Goal: Task Accomplishment & Management: Use online tool/utility

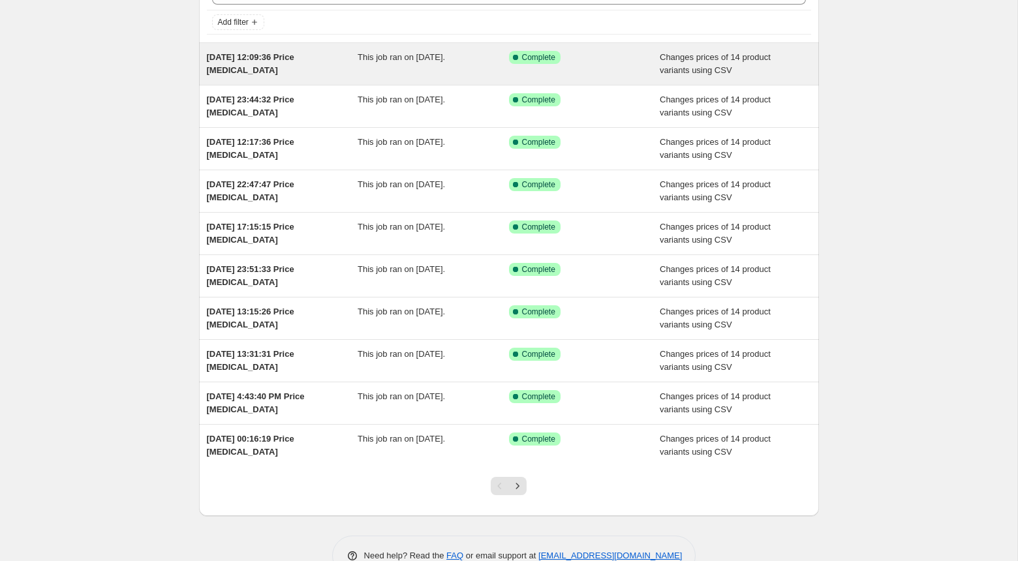
scroll to position [107, 0]
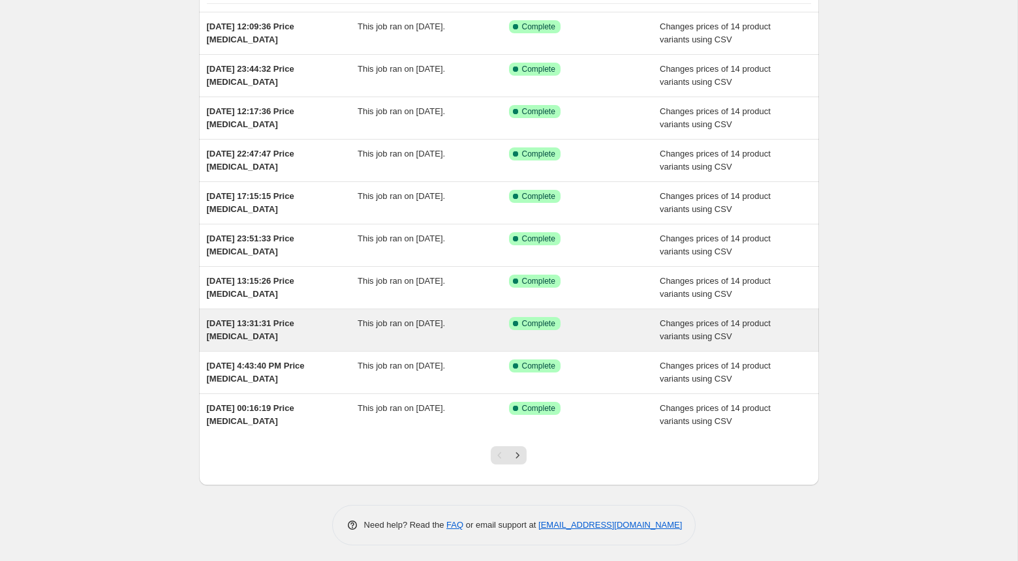
click at [362, 324] on span "This job ran on 9 June 2025." at bounding box center [401, 323] width 87 height 10
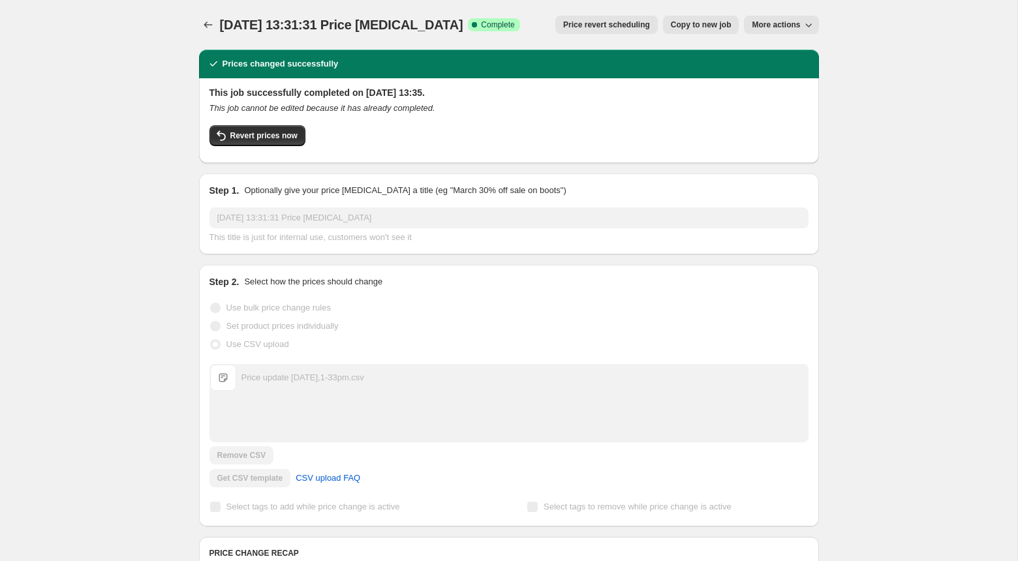
click at [193, 23] on div "9 Jun 2025, 13:31:31 Price change job. This page is ready 9 Jun 2025, 13:31:31 …" at bounding box center [508, 554] width 651 height 1109
click at [204, 23] on icon "Price change jobs" at bounding box center [208, 24] width 13 height 13
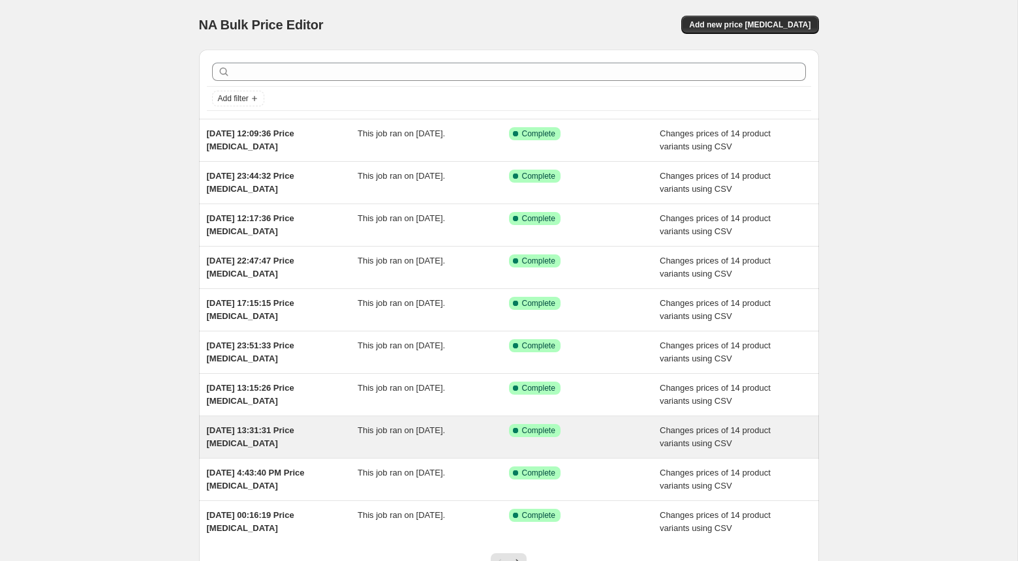
click at [294, 425] on span "9 Jun 2025, 13:31:31 Price change job" at bounding box center [250, 436] width 87 height 23
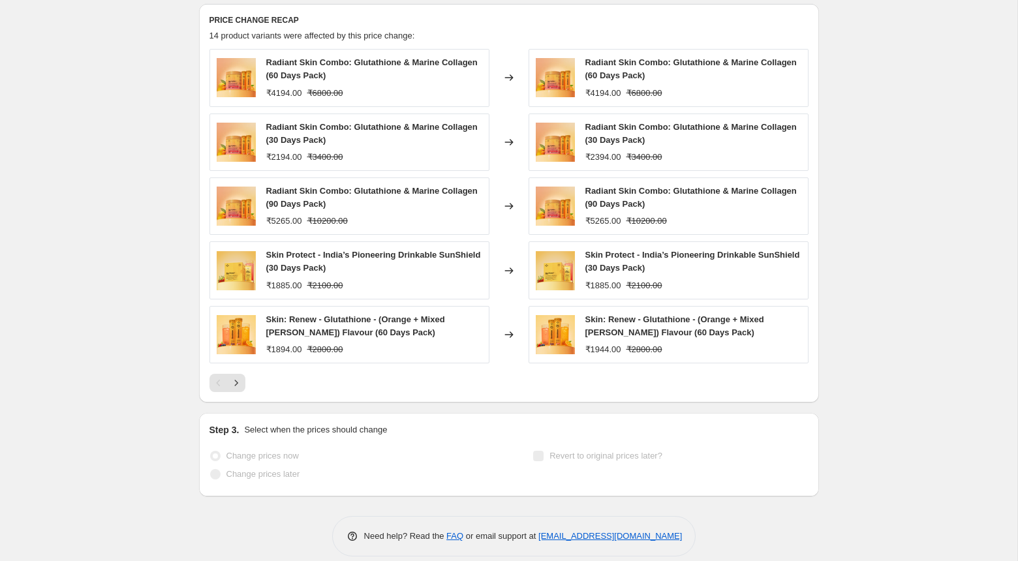
scroll to position [545, 0]
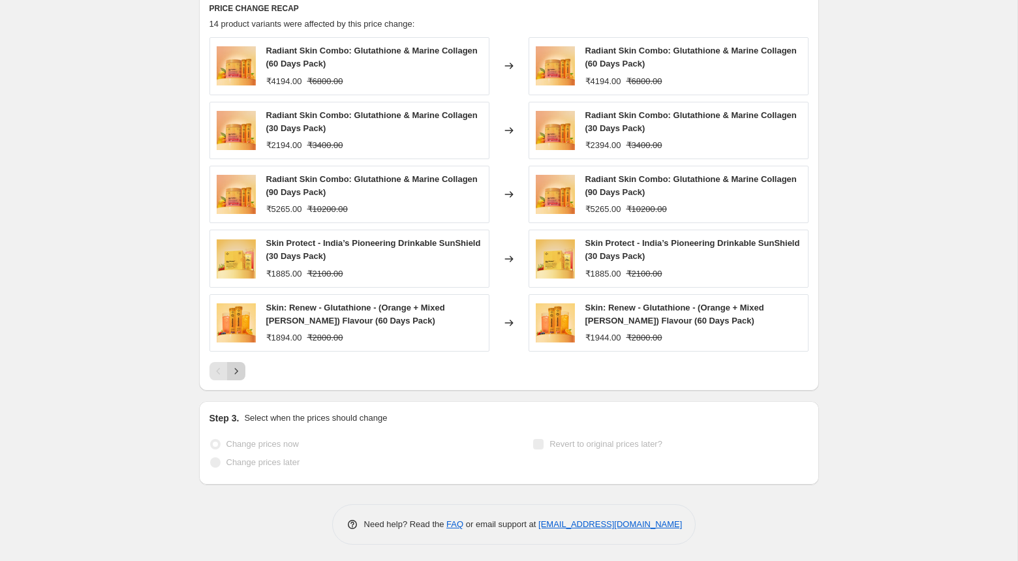
click at [239, 365] on icon "Next" at bounding box center [236, 371] width 13 height 13
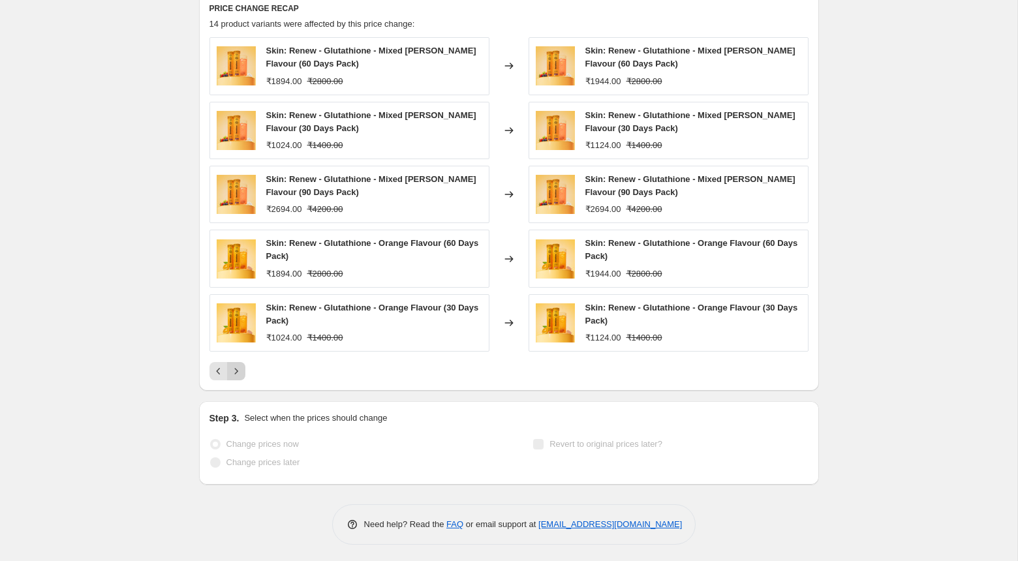
click at [239, 365] on icon "Next" at bounding box center [236, 371] width 13 height 13
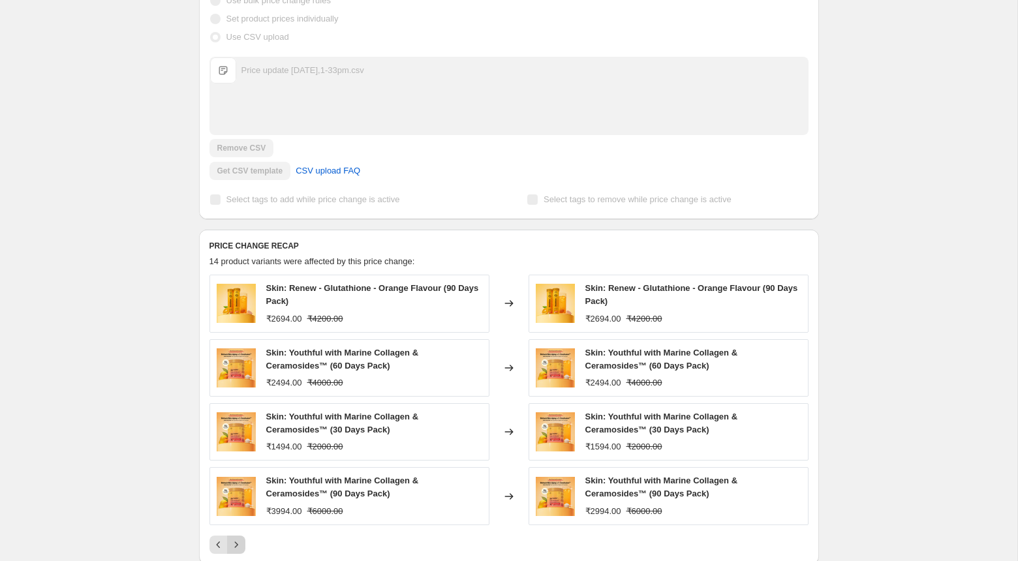
scroll to position [0, 0]
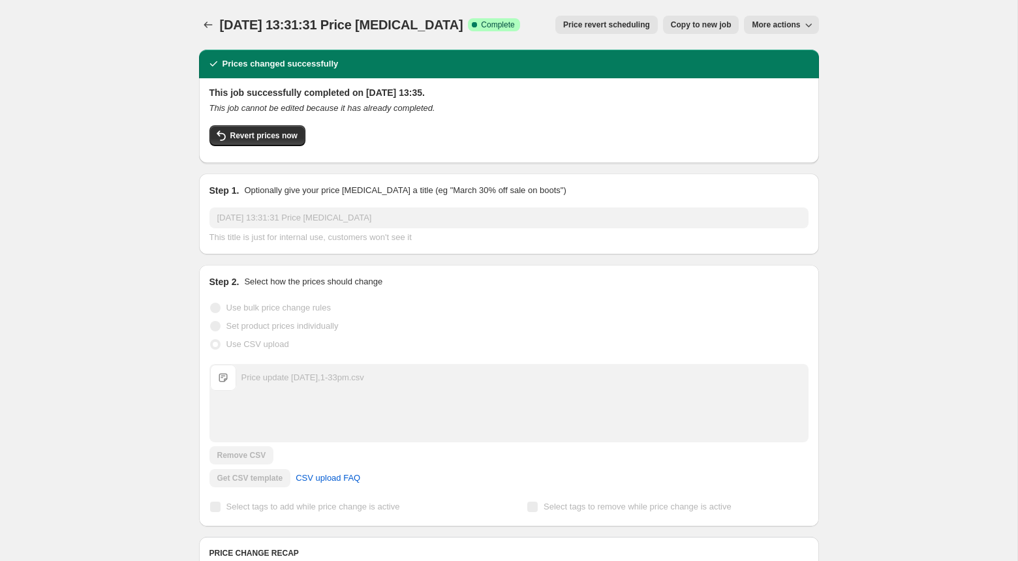
click at [778, 24] on span "More actions" at bounding box center [776, 25] width 48 height 10
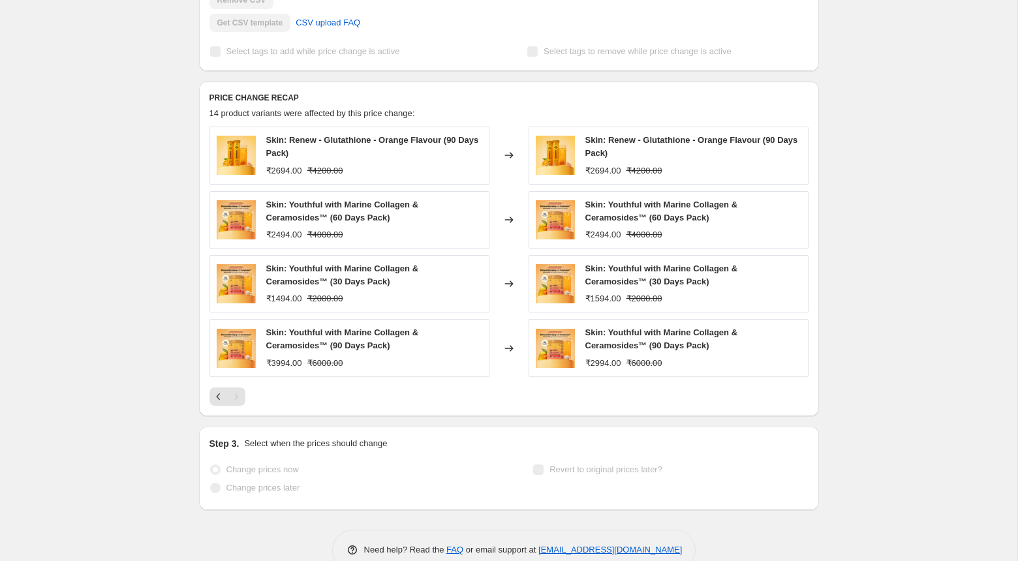
scroll to position [481, 0]
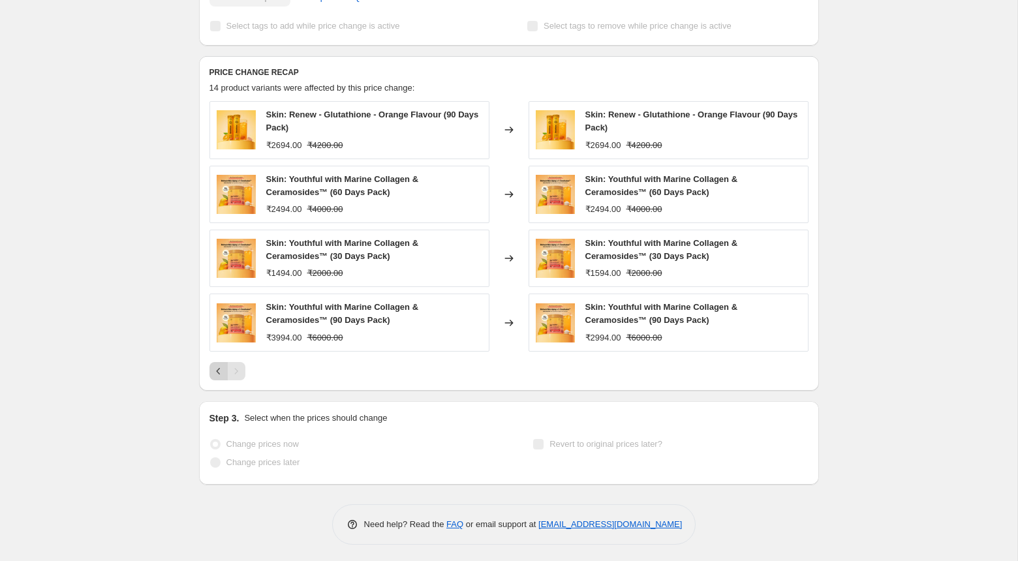
click at [210, 367] on button "Previous" at bounding box center [218, 371] width 18 height 18
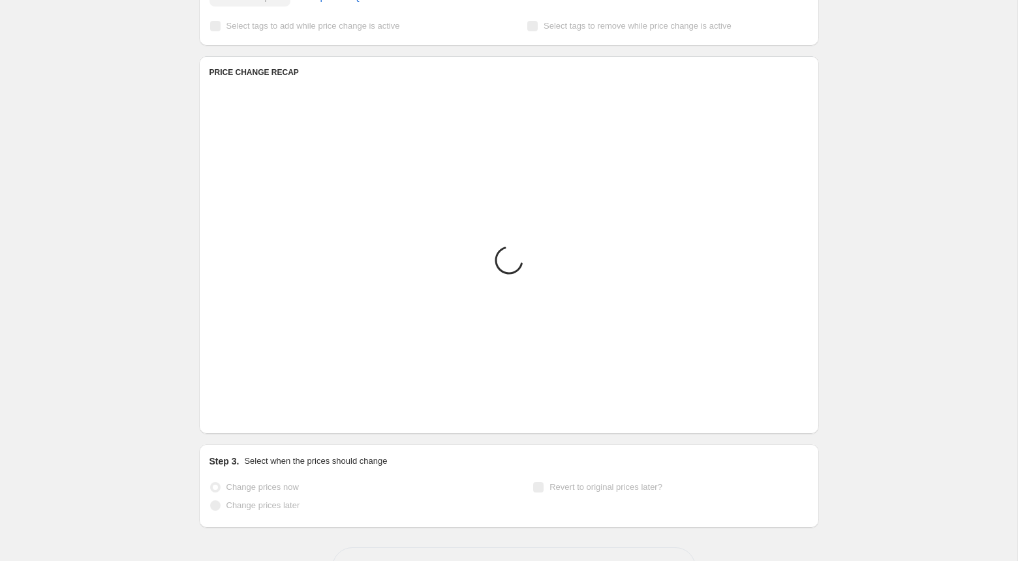
click at [210, 367] on div "Placeholder ₹59.05 ₹65.61" at bounding box center [349, 368] width 280 height 54
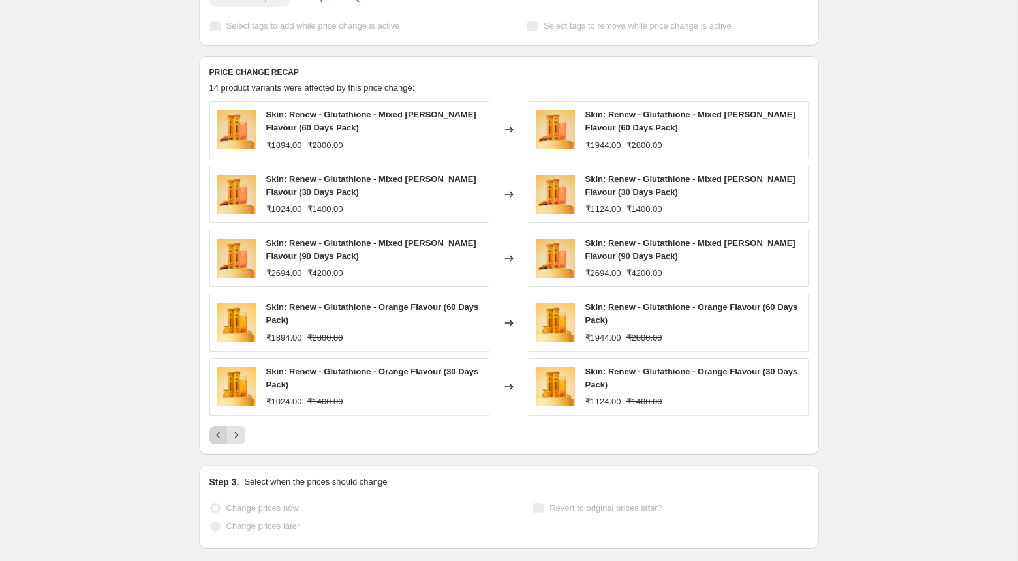
click at [218, 429] on icon "Previous" at bounding box center [218, 435] width 13 height 13
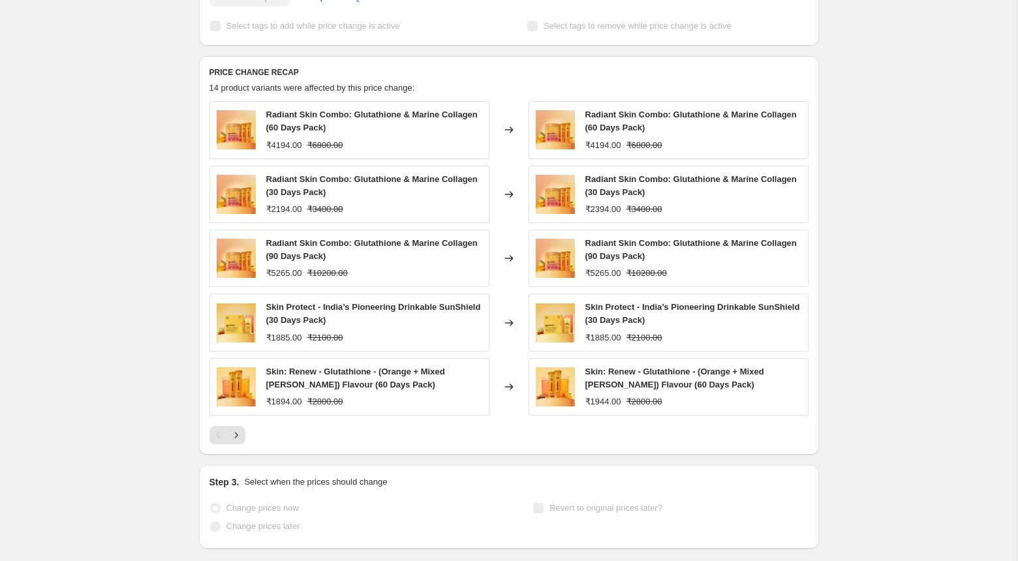
click at [292, 119] on div "Radiant Skin Combo: Glutathione & Marine Collagen (60 Days Pack)" at bounding box center [374, 121] width 216 height 26
copy span "Radiant Skin Combo: Glutathione & Marine Collagen (60 Days Pack)"
click at [597, 144] on div "₹4194.00" at bounding box center [603, 145] width 36 height 13
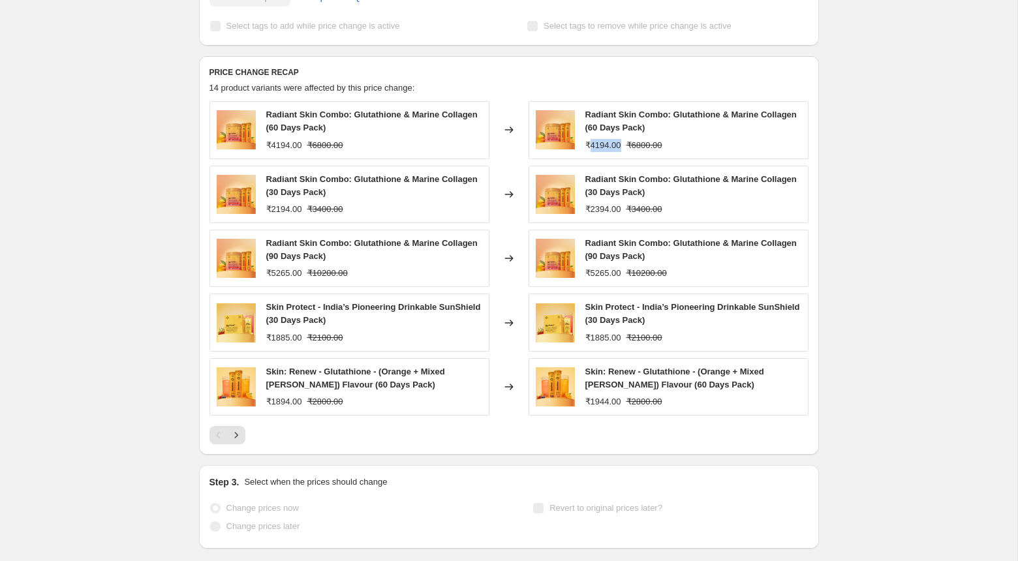
click at [597, 144] on div "₹4194.00" at bounding box center [603, 145] width 36 height 13
copy div "4194.00"
click at [604, 209] on div "₹2394.00" at bounding box center [603, 209] width 36 height 13
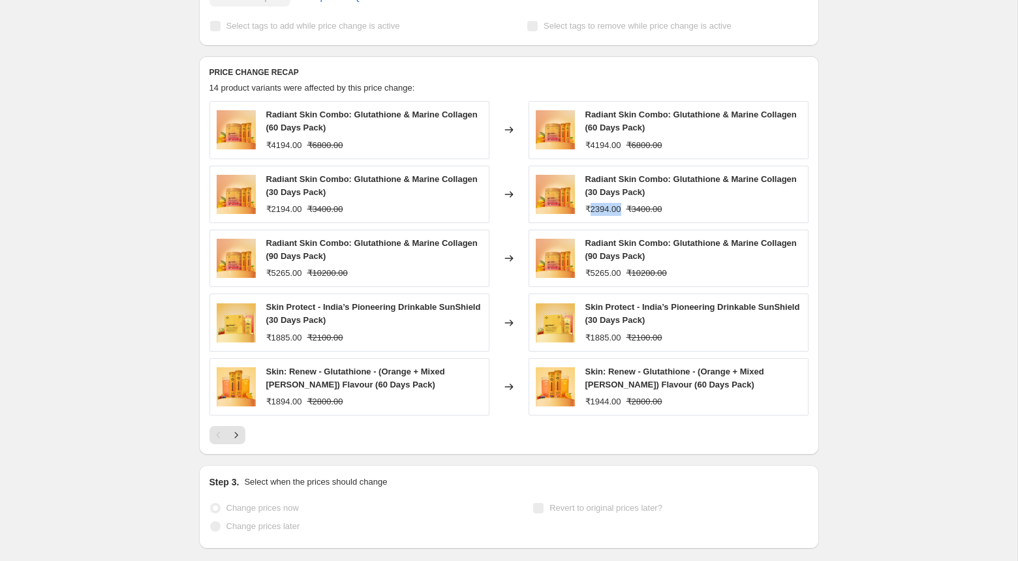
click at [604, 209] on div "₹2394.00" at bounding box center [603, 209] width 36 height 13
copy div "2394.00"
click at [604, 275] on div "₹5265.00" at bounding box center [603, 273] width 36 height 13
copy div "5265.00"
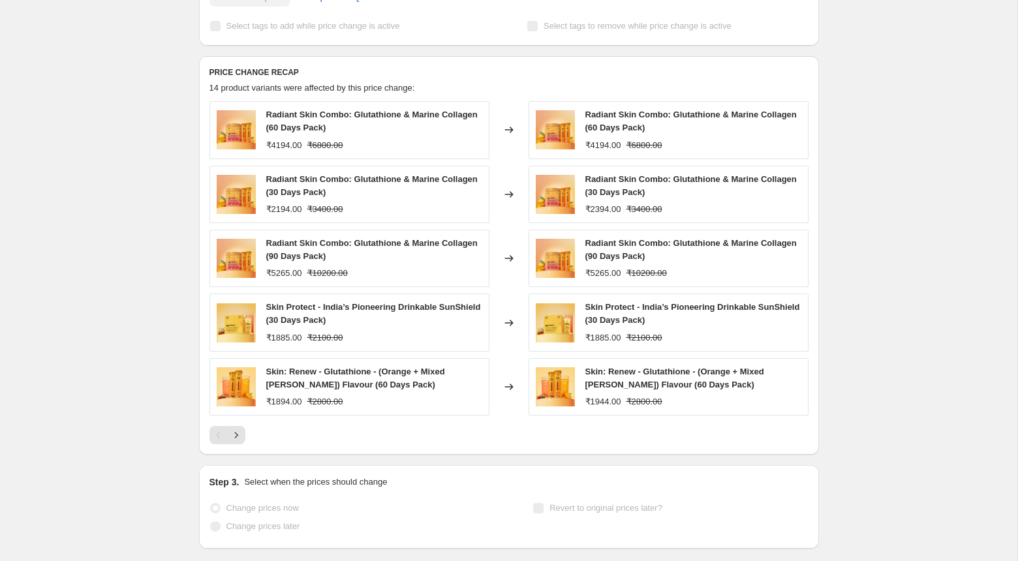
click at [285, 340] on div "₹1885.00" at bounding box center [284, 338] width 36 height 13
copy div "1885.00"
click at [278, 405] on div "₹1894.00" at bounding box center [284, 401] width 36 height 13
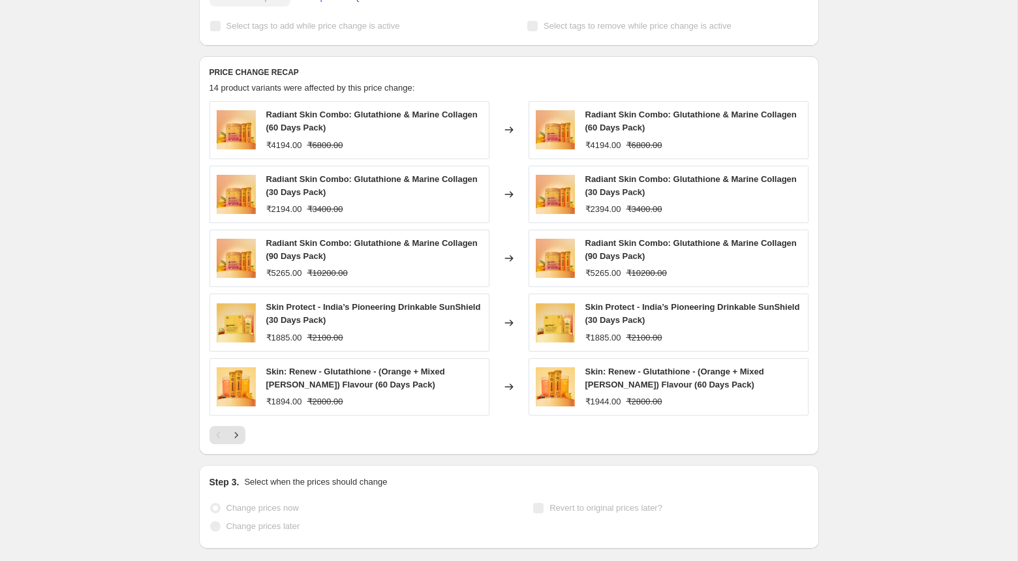
click at [596, 398] on div "₹1944.00" at bounding box center [603, 401] width 36 height 13
copy div "1944.00"
click at [619, 384] on span "Skin: Renew - Glutathione - (Orange + Mixed Berry) Flavour (60 Days Pack)" at bounding box center [674, 378] width 179 height 23
drag, startPoint x: 616, startPoint y: 384, endPoint x: 581, endPoint y: 375, distance: 35.9
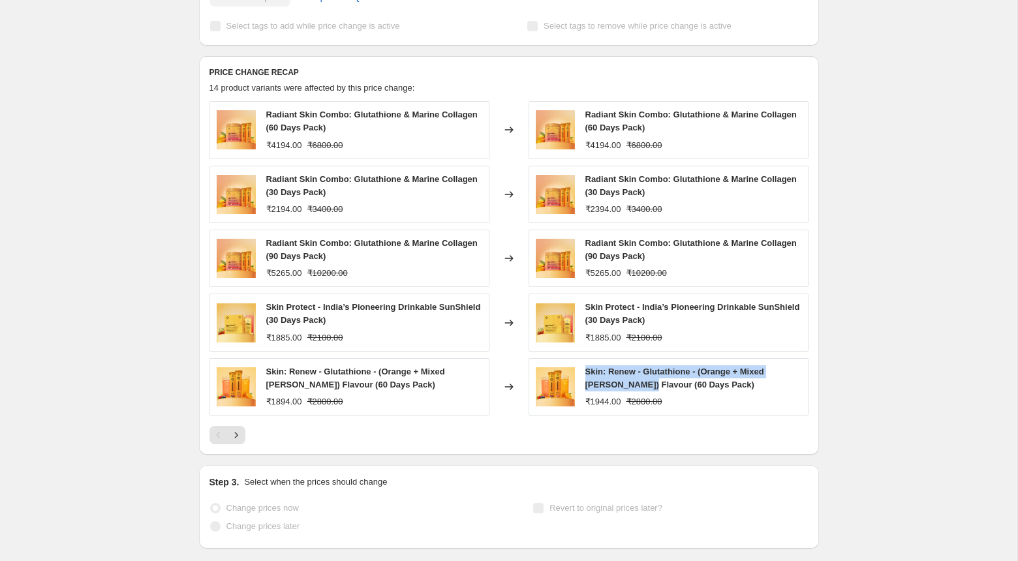
click at [581, 375] on div "Skin: Renew - Glutathione - (Orange + Mixed Berry) Flavour (60 Days Pack) ₹1944…" at bounding box center [669, 386] width 280 height 57
copy span "Skin: Renew - Glutathione - (Orange + Mixed Berry) Flavour"
click at [600, 401] on div "₹1944.00" at bounding box center [603, 401] width 36 height 13
copy div "1944.00"
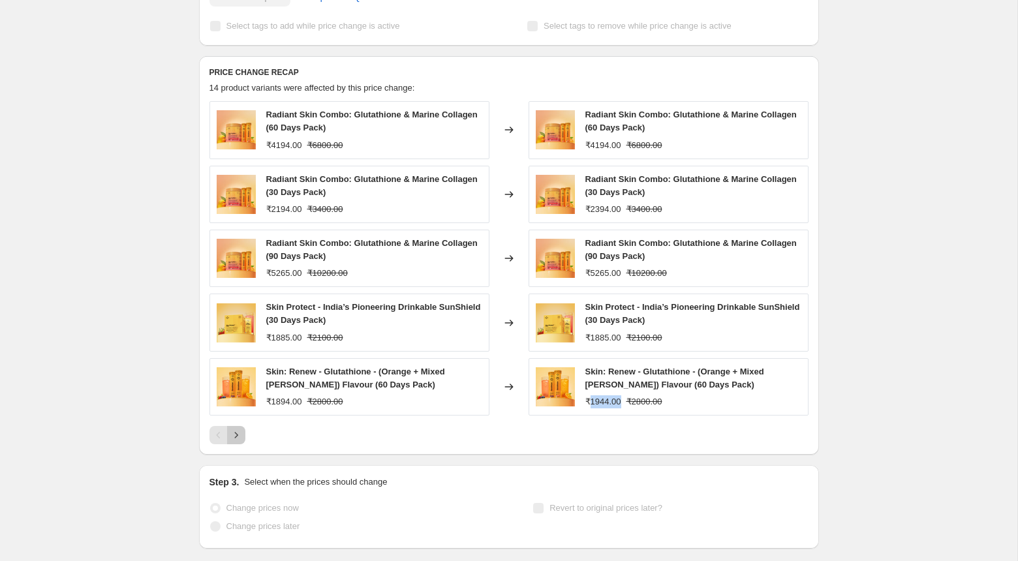
click at [232, 433] on icon "Next" at bounding box center [236, 435] width 13 height 13
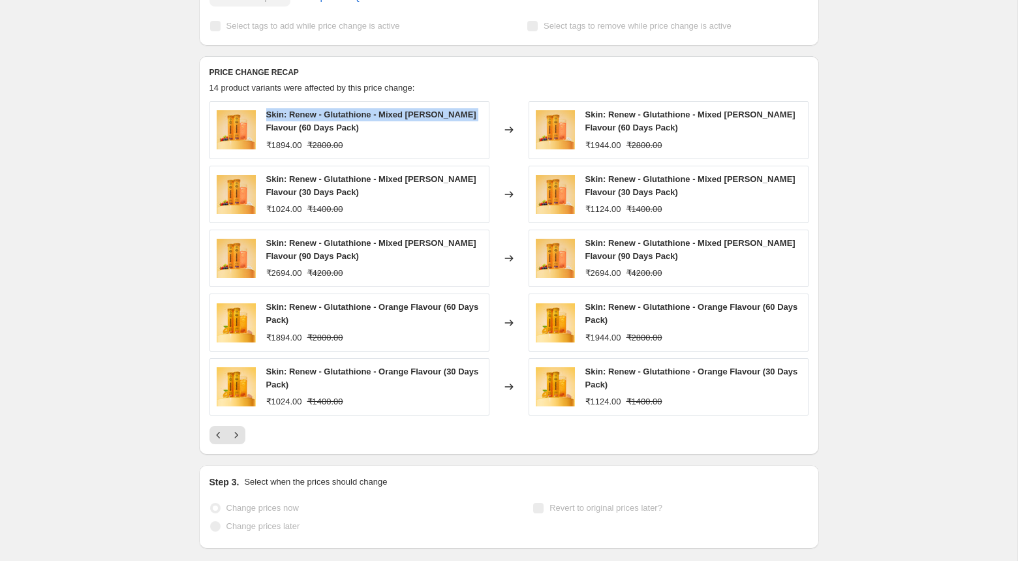
drag, startPoint x: 265, startPoint y: 114, endPoint x: 465, endPoint y: 112, distance: 199.7
click at [465, 112] on span "Skin: Renew - Glutathione - Mixed Berry Flavour (60 Days Pack)" at bounding box center [371, 121] width 210 height 23
copy span "Skin: Renew - Glutathione - Mixed Berry Flavour"
click at [598, 141] on div "₹1944.00" at bounding box center [603, 145] width 36 height 13
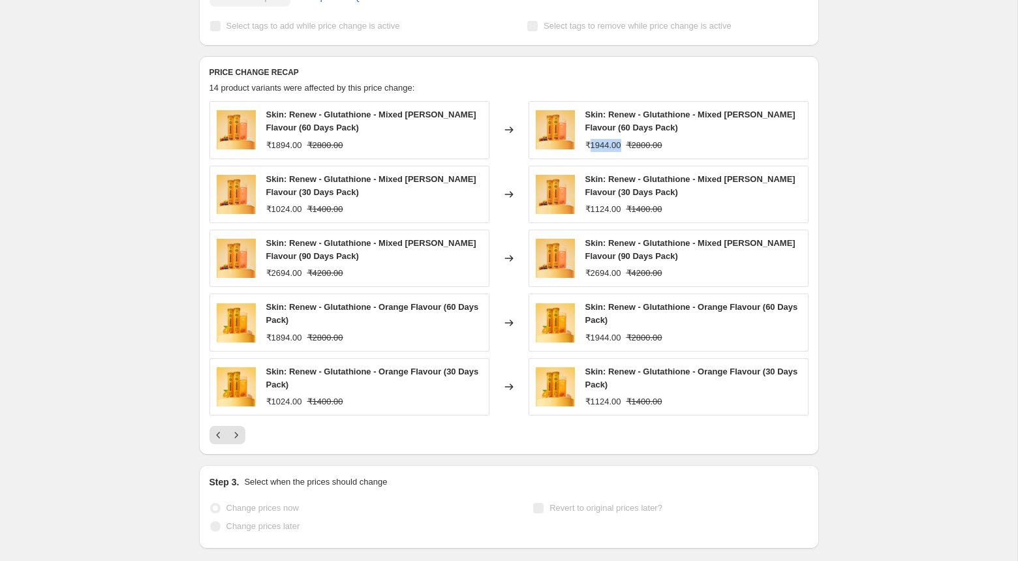
click at [596, 206] on div "₹1124.00" at bounding box center [603, 209] width 36 height 13
click at [603, 276] on div "₹2694.00" at bounding box center [603, 273] width 36 height 13
click at [760, 306] on span "Skin: Renew - Glutathione - Orange Flavour (60 Days Pack)" at bounding box center [691, 313] width 213 height 23
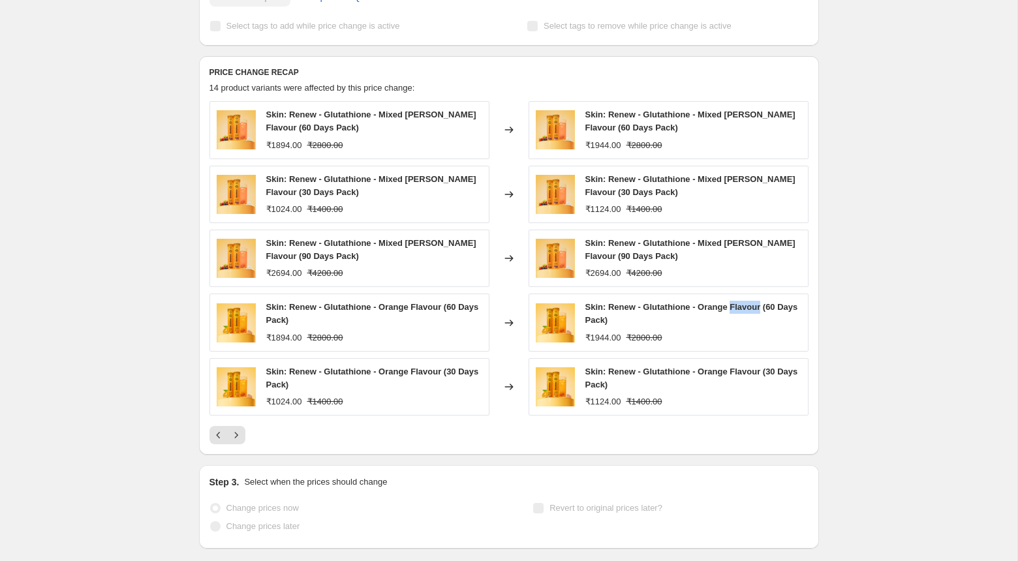
click at [760, 306] on span "Skin: Renew - Glutathione - Orange Flavour (60 Days Pack)" at bounding box center [691, 313] width 213 height 23
copy span "Skin: Renew - Glutathione - Orange Flavour (60 Days Pack)"
click at [602, 338] on div "₹1944.00" at bounding box center [603, 338] width 36 height 13
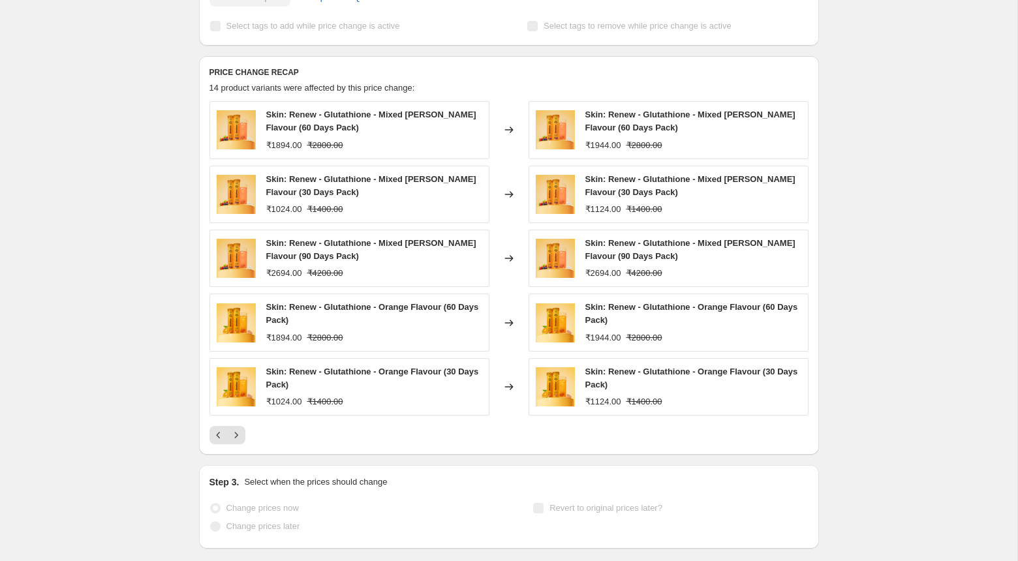
click at [601, 401] on div "₹1124.00" at bounding box center [603, 401] width 36 height 13
click at [236, 432] on icon "Next" at bounding box center [236, 435] width 13 height 13
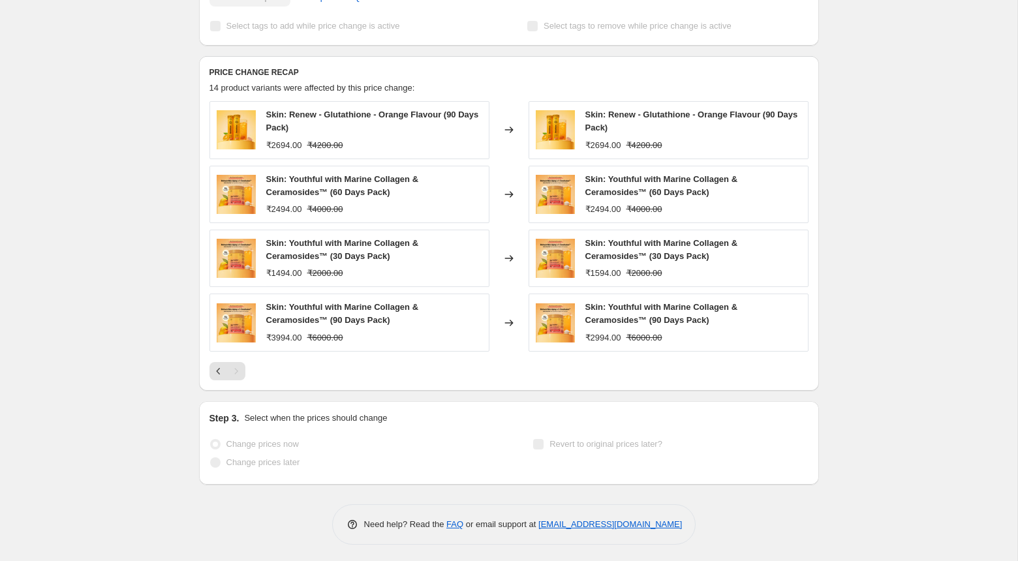
click at [604, 145] on div "₹2694.00" at bounding box center [603, 145] width 36 height 13
click at [603, 211] on div "₹2494.00" at bounding box center [603, 209] width 36 height 13
click at [604, 271] on div "₹1594.00" at bounding box center [603, 273] width 36 height 13
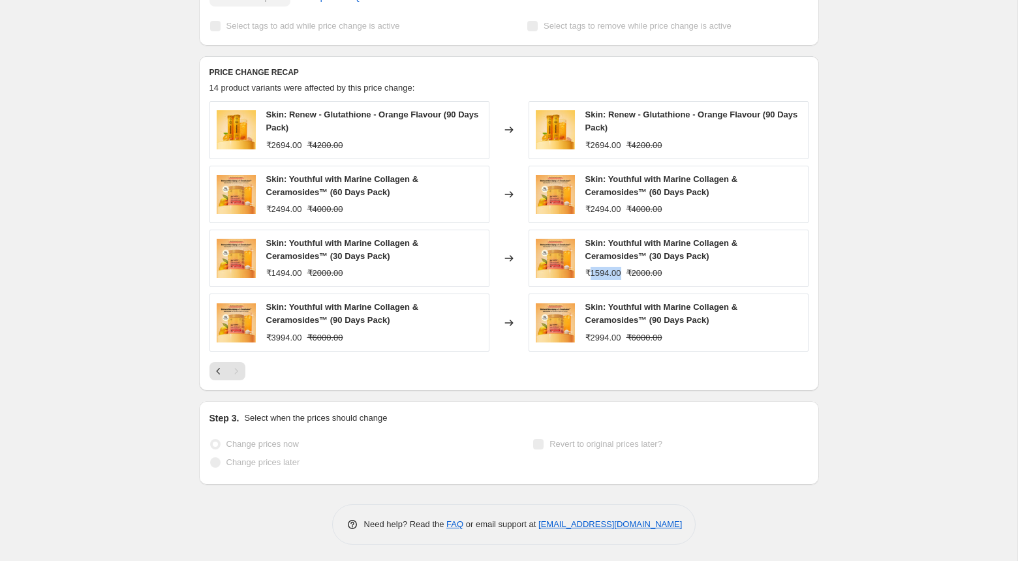
click at [604, 271] on div "₹1594.00" at bounding box center [603, 273] width 36 height 13
click at [597, 336] on div "₹2994.00" at bounding box center [603, 338] width 36 height 13
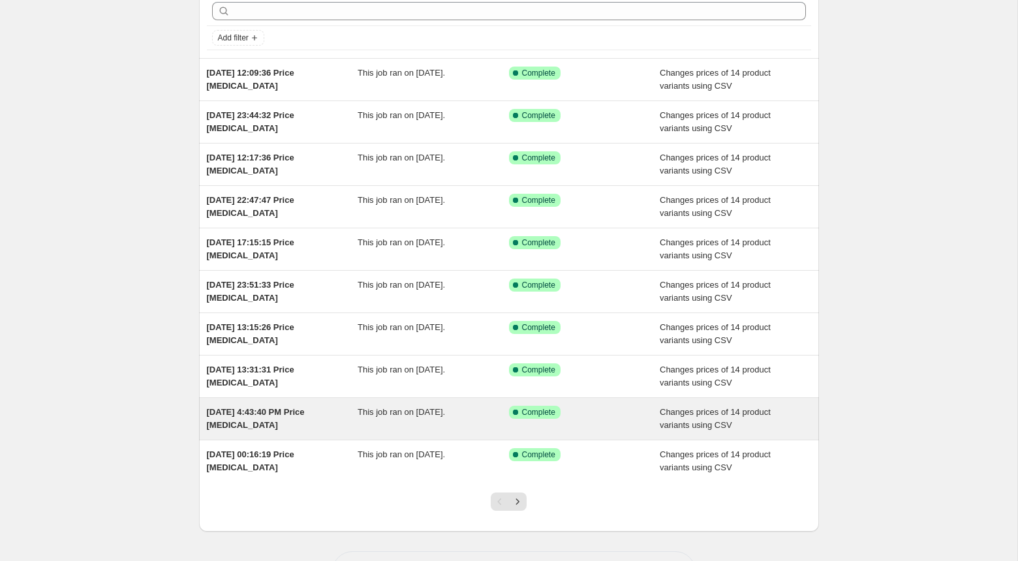
scroll to position [63, 0]
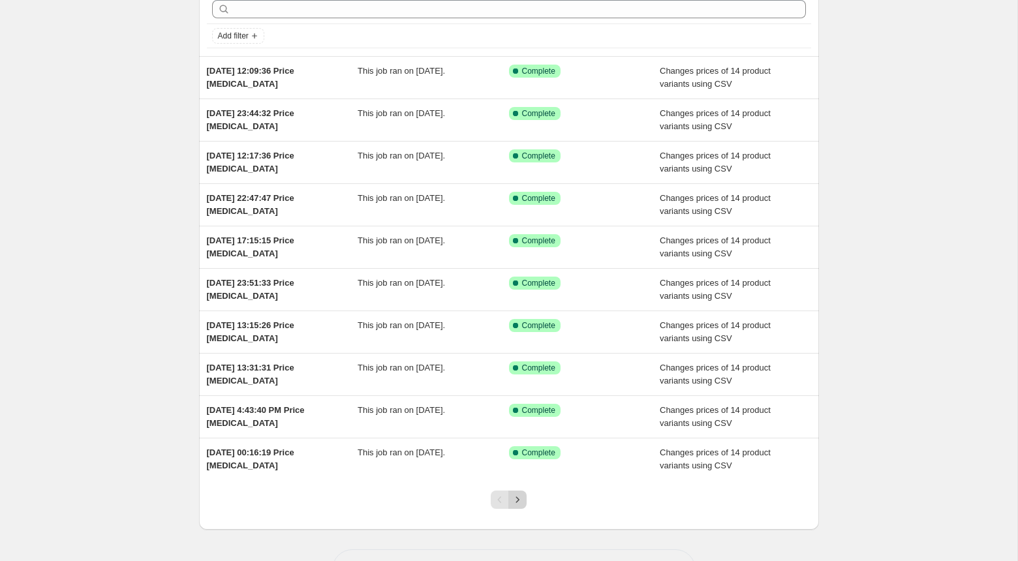
click at [515, 495] on icon "Next" at bounding box center [517, 499] width 13 height 13
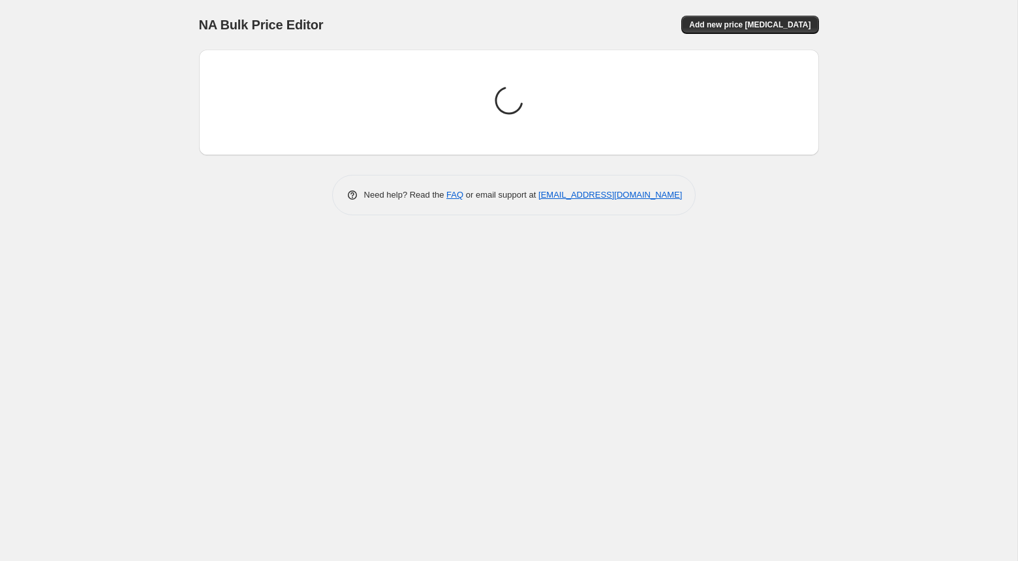
scroll to position [0, 0]
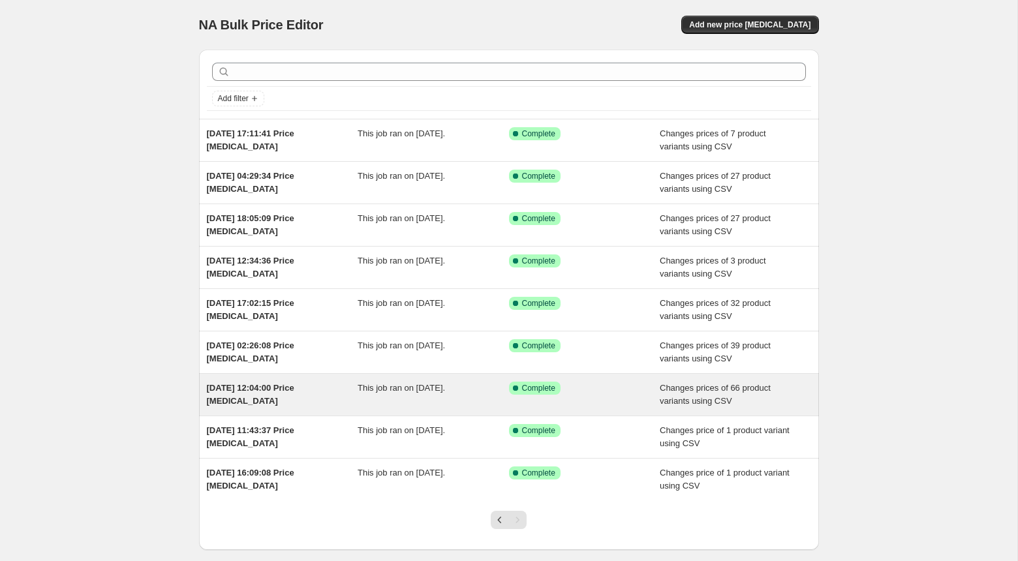
drag, startPoint x: 457, startPoint y: 125, endPoint x: 465, endPoint y: 397, distance: 271.6
click at [465, 397] on ul "2 Apr 2025, 17:11:41 Price change job This job ran on 2 April 2025. Success Com…" at bounding box center [509, 310] width 620 height 382
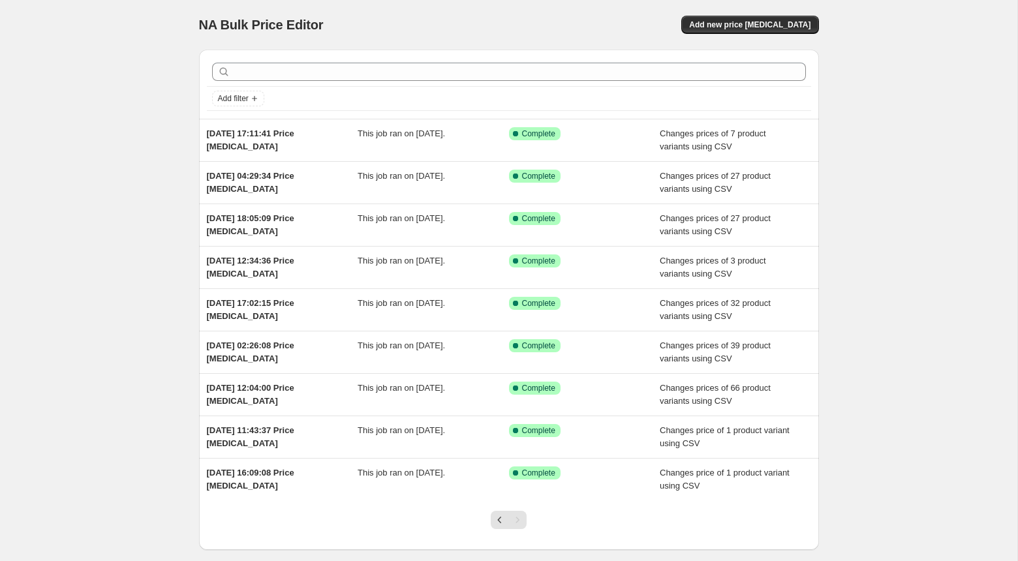
click at [153, 310] on div "NA Bulk Price Editor. This page is ready NA Bulk Price Editor Add new price cha…" at bounding box center [508, 315] width 1017 height 630
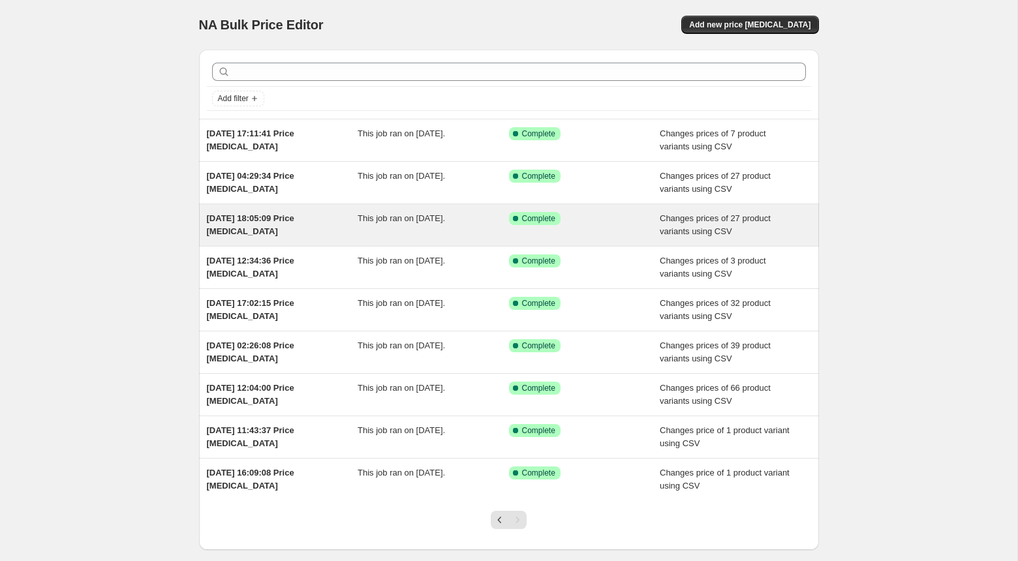
drag, startPoint x: 499, startPoint y: 198, endPoint x: 567, endPoint y: 215, distance: 70.4
click at [567, 215] on ul "2 Apr 2025, 17:11:41 Price change job This job ran on 2 April 2025. Success Com…" at bounding box center [509, 310] width 620 height 382
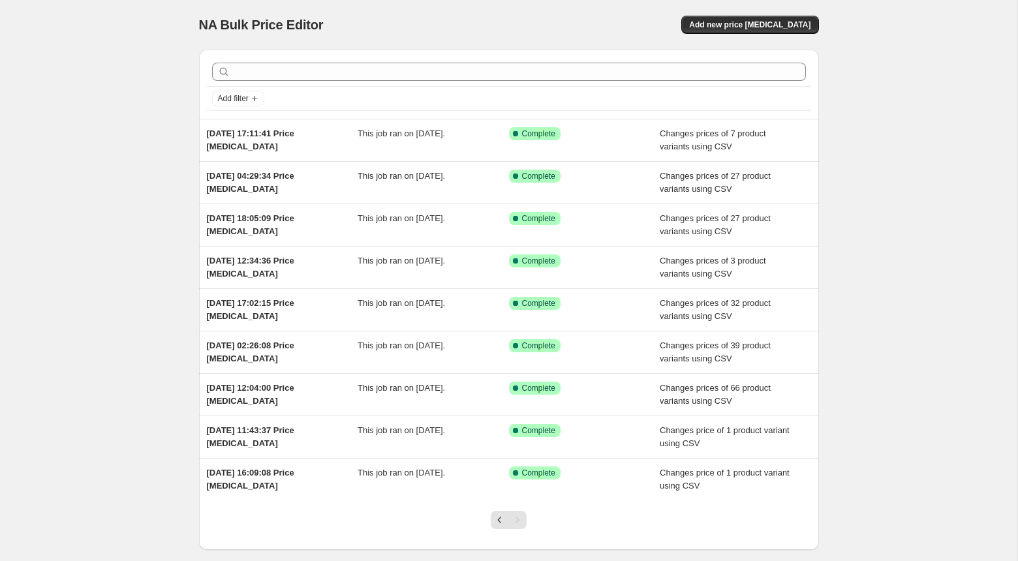
click at [835, 134] on div "NA Bulk Price Editor. This page is ready NA Bulk Price Editor Add new price cha…" at bounding box center [508, 315] width 1017 height 630
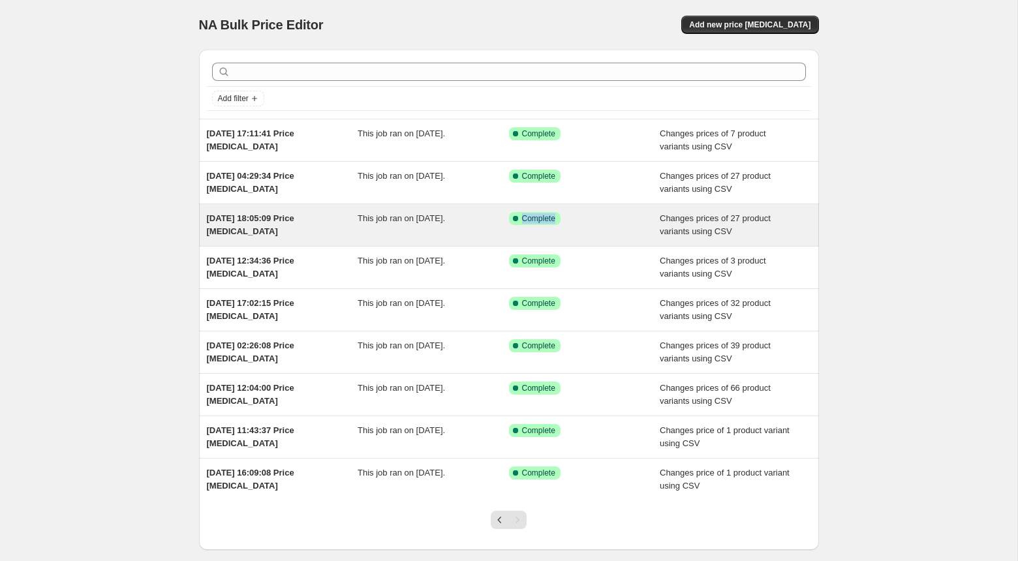
drag, startPoint x: 571, startPoint y: 223, endPoint x: 513, endPoint y: 221, distance: 58.1
click at [513, 221] on div "Success Complete Complete" at bounding box center [575, 218] width 132 height 13
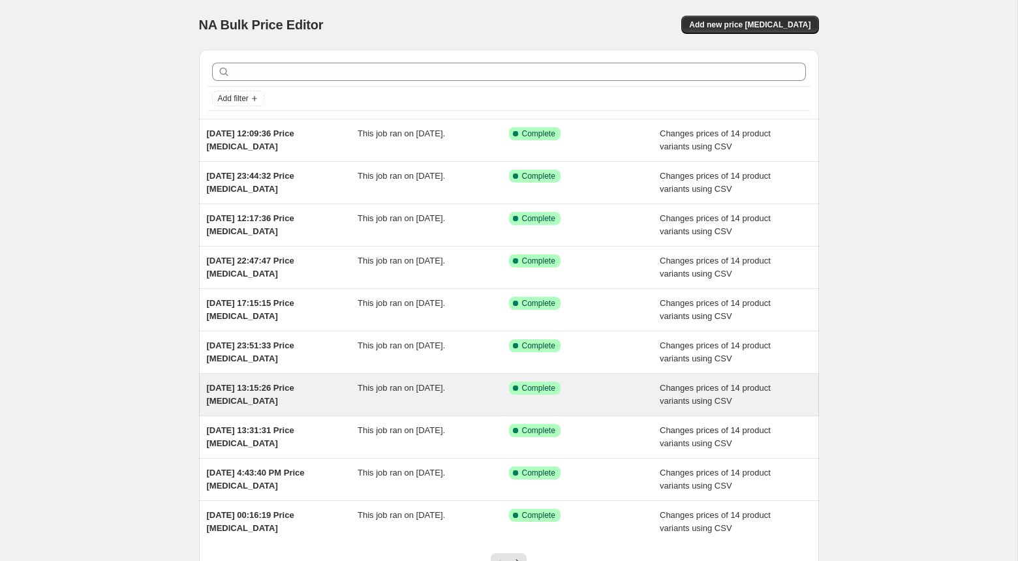
click at [282, 397] on div "1 Jul 2025, 13:15:26 Price change job" at bounding box center [282, 395] width 151 height 26
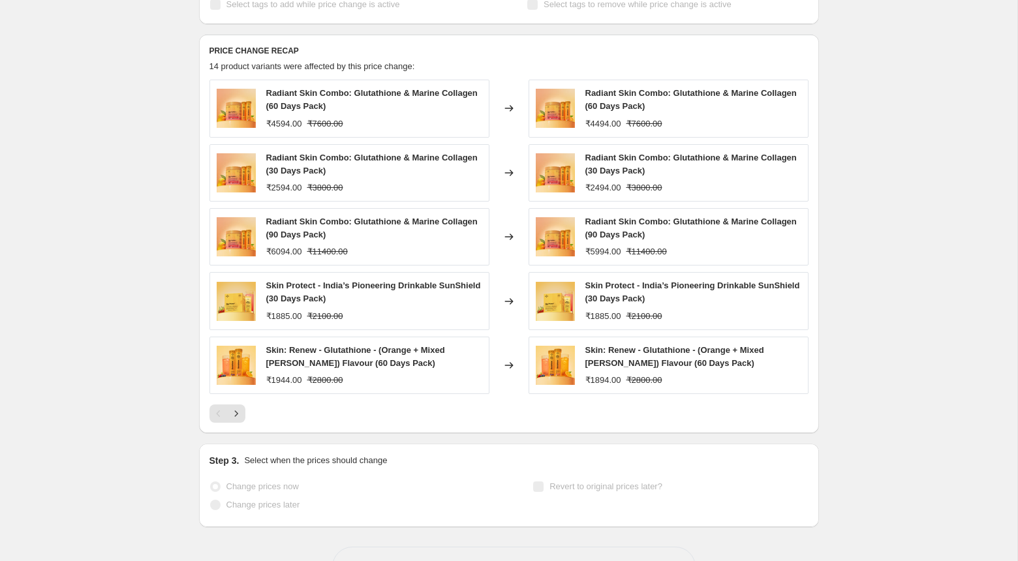
scroll to position [545, 0]
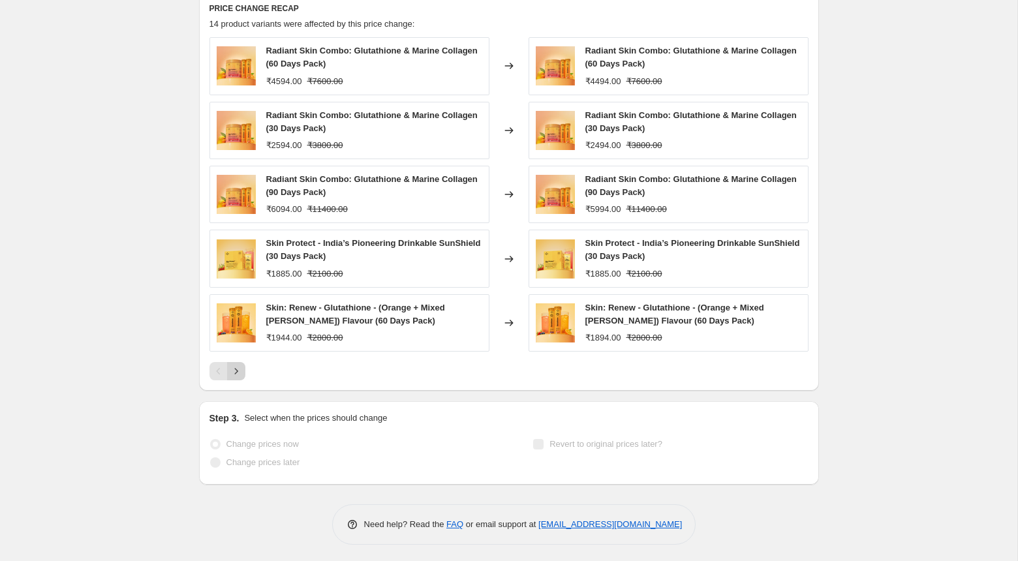
click at [241, 366] on icon "Next" at bounding box center [236, 371] width 13 height 13
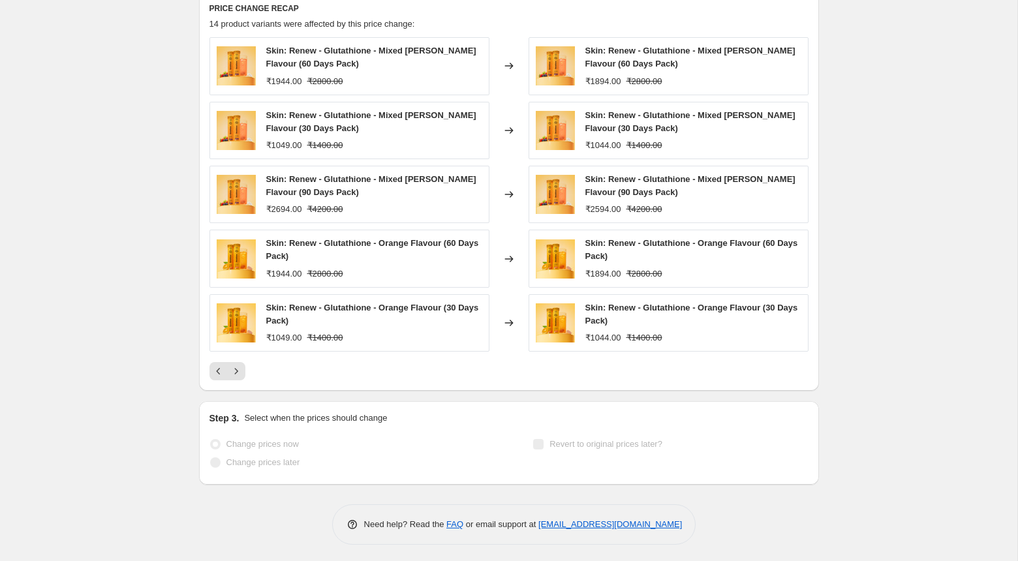
click at [276, 145] on div "₹1049.00" at bounding box center [284, 145] width 36 height 13
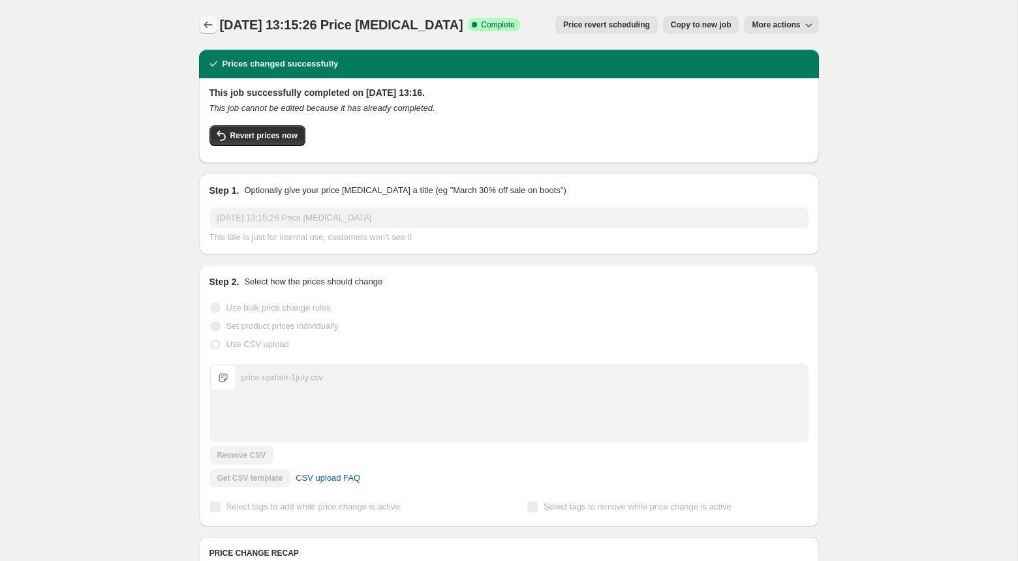
click at [205, 23] on icon "Price change jobs" at bounding box center [208, 25] width 8 height 7
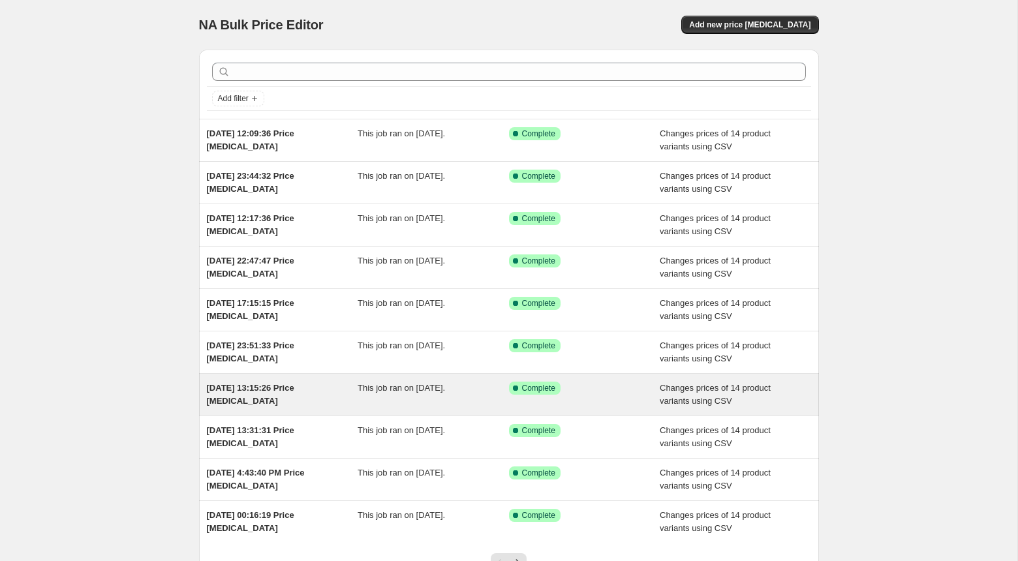
click at [296, 394] on div "1 Jul 2025, 13:15:26 Price change job" at bounding box center [282, 395] width 151 height 26
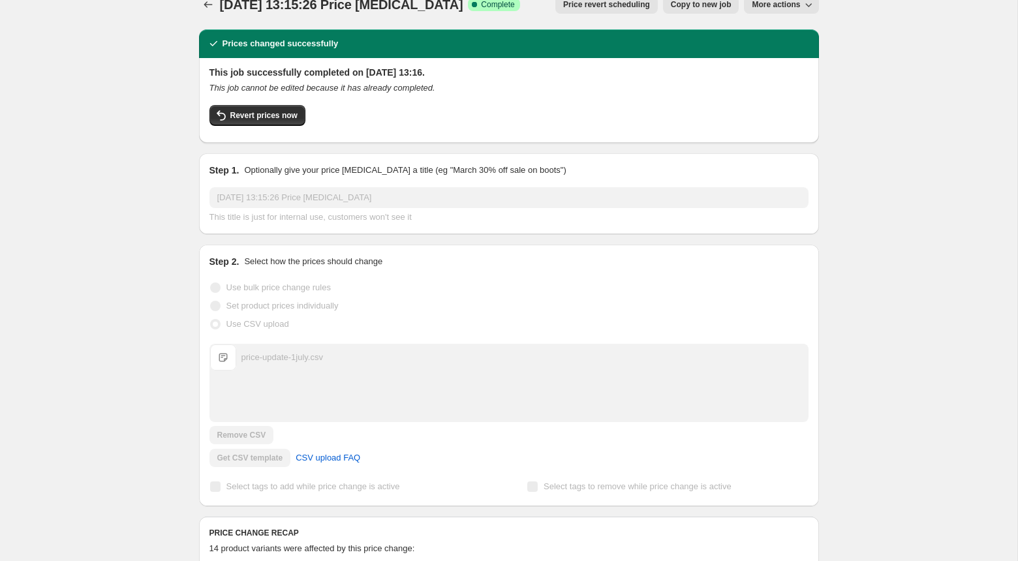
scroll to position [14, 0]
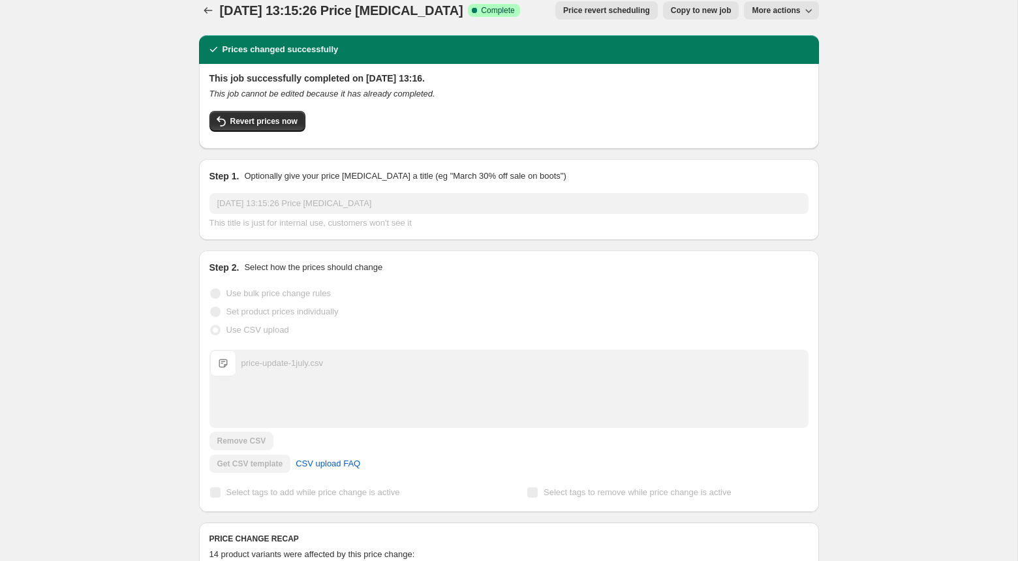
click at [772, 14] on span "More actions" at bounding box center [776, 10] width 48 height 10
click at [772, 27] on button "Export Recap CSV" at bounding box center [786, 37] width 79 height 21
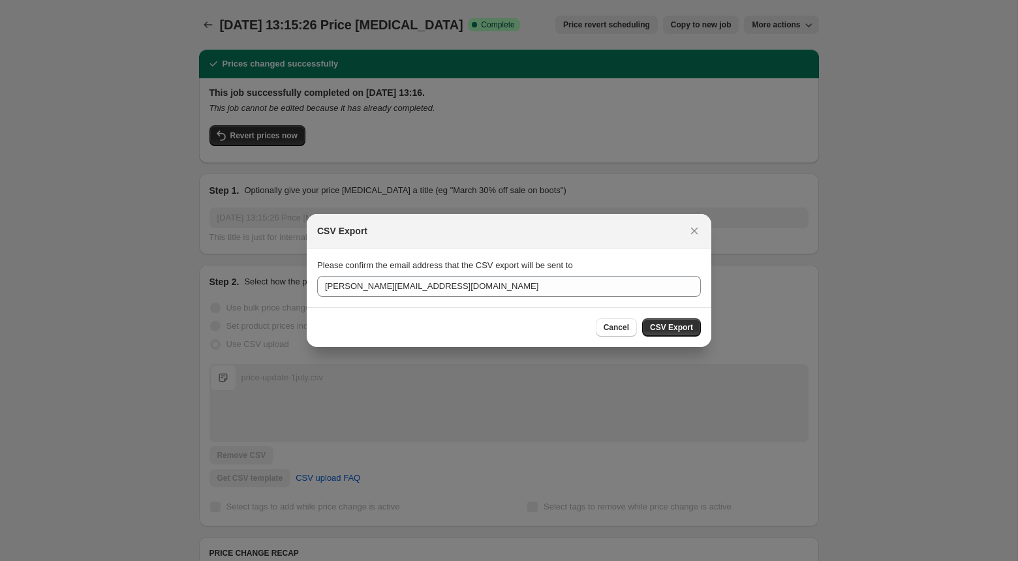
scroll to position [0, 0]
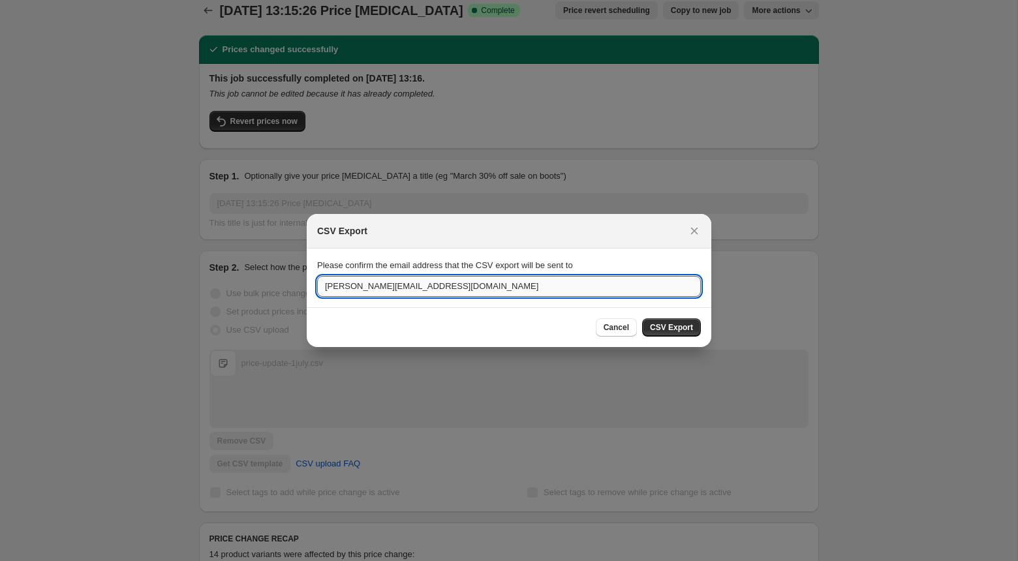
click at [332, 290] on input "jugal@setu.in" at bounding box center [509, 286] width 384 height 21
type input "yash.sardhara@setu.in"
click at [658, 330] on span "CSV Export" at bounding box center [671, 327] width 43 height 10
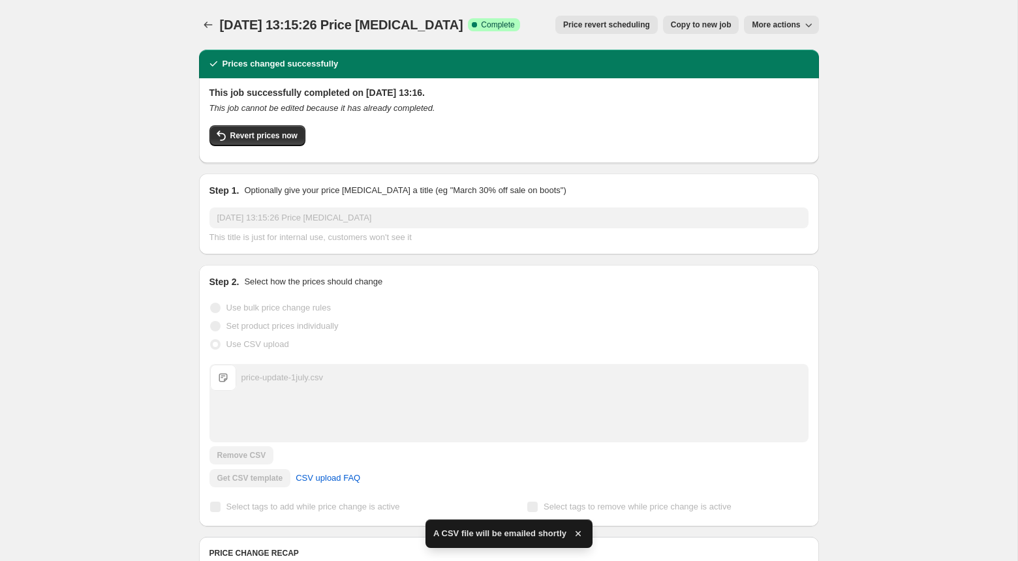
scroll to position [14, 0]
